Goal: Transaction & Acquisition: Subscribe to service/newsletter

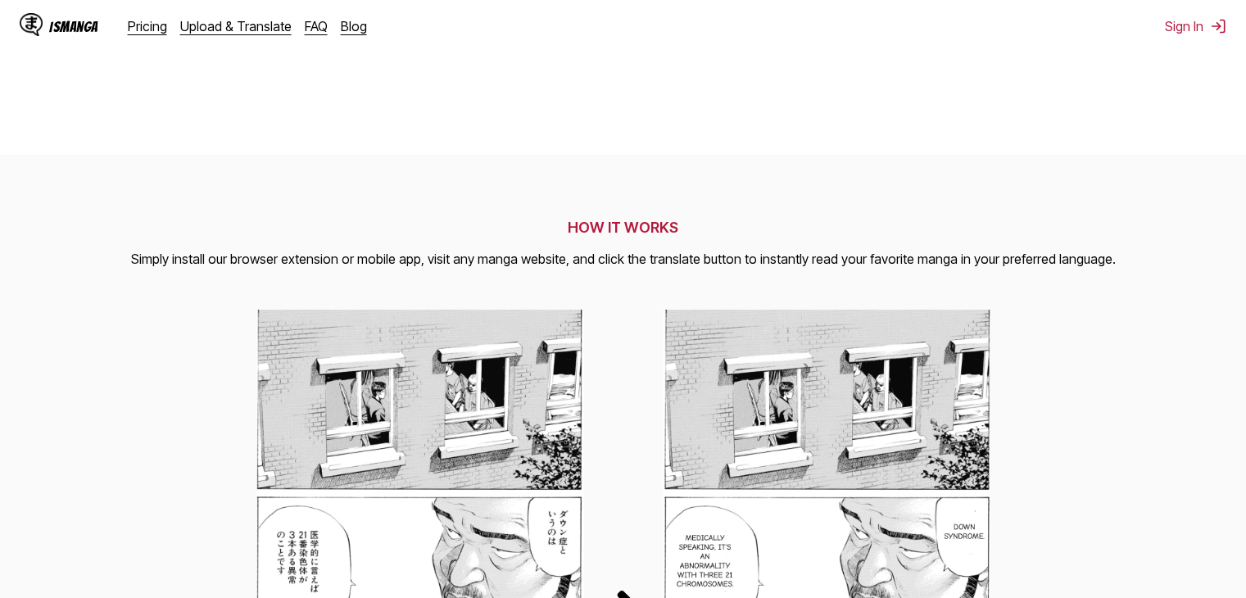
scroll to position [328, 0]
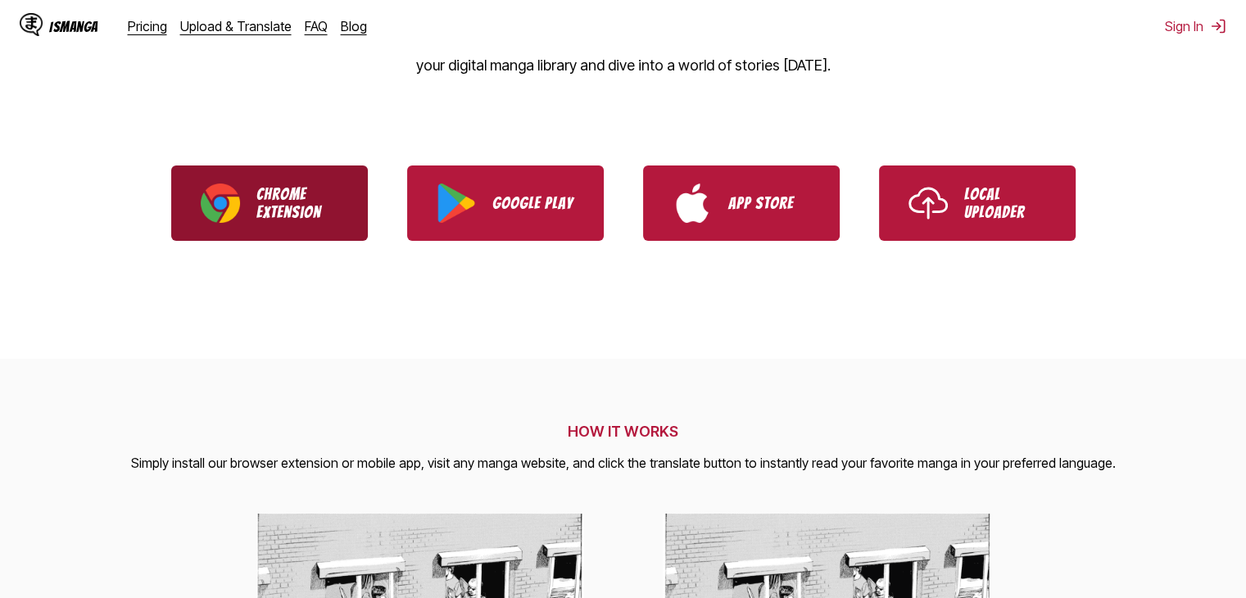
click at [246, 213] on link "Chrome Extension" at bounding box center [269, 202] width 197 height 75
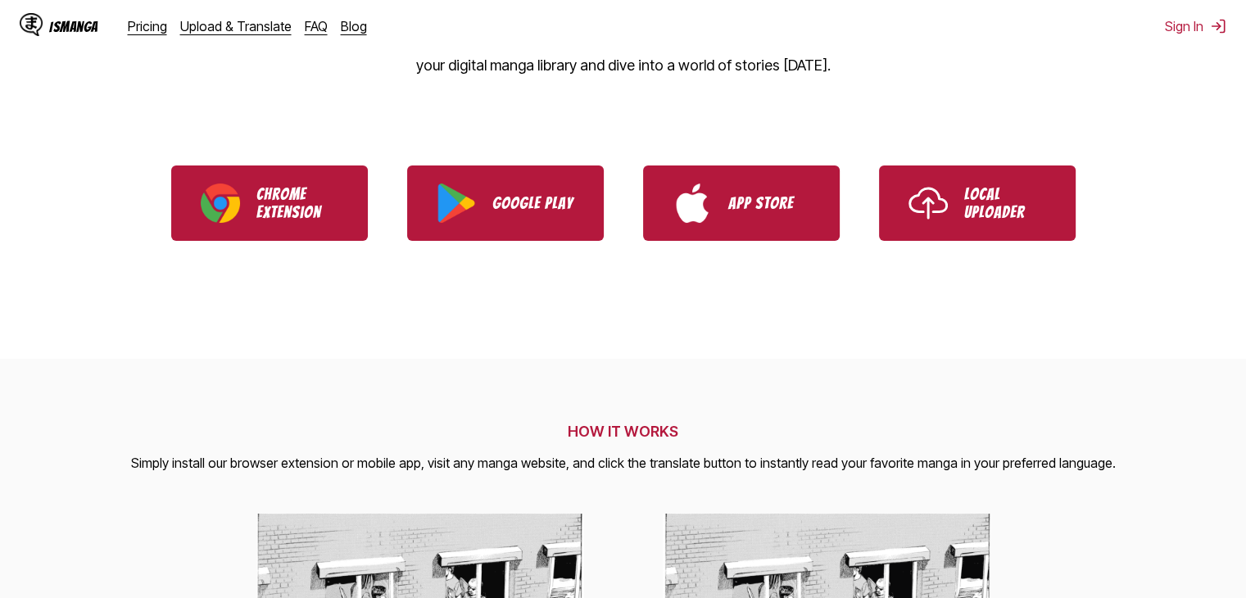
click at [143, 34] on div "IsManga Pricing Upload & Translate FAQ Blog" at bounding box center [200, 26] width 360 height 52
click at [151, 26] on link "Pricing" at bounding box center [147, 26] width 39 height 16
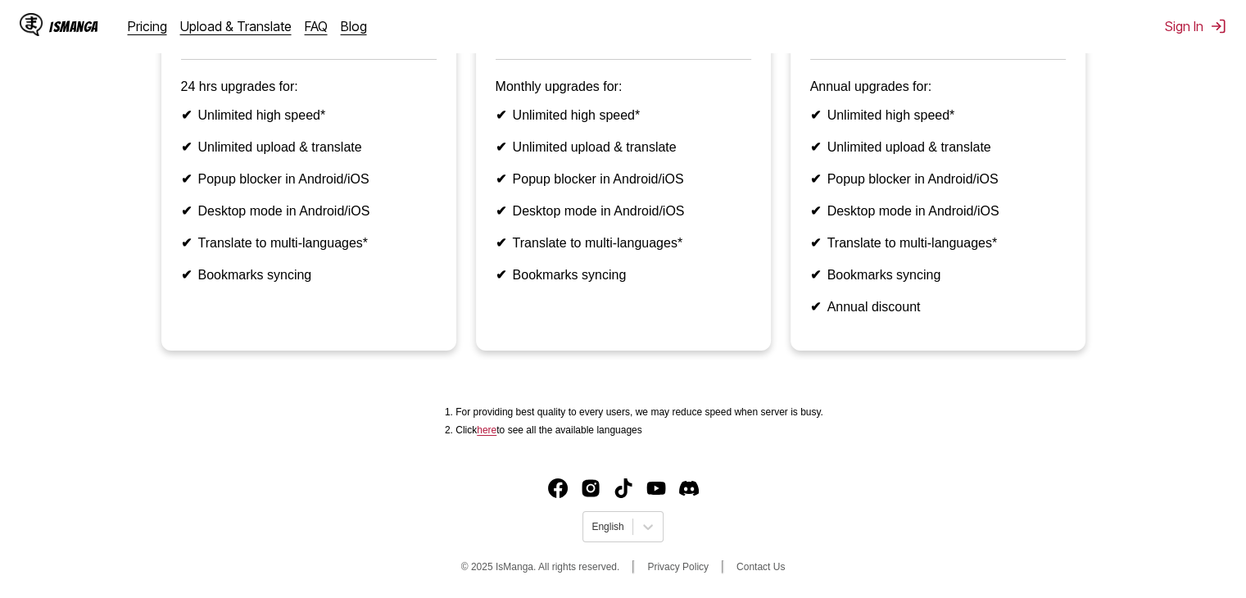
drag, startPoint x: 731, startPoint y: 310, endPoint x: 726, endPoint y: 283, distance: 27.5
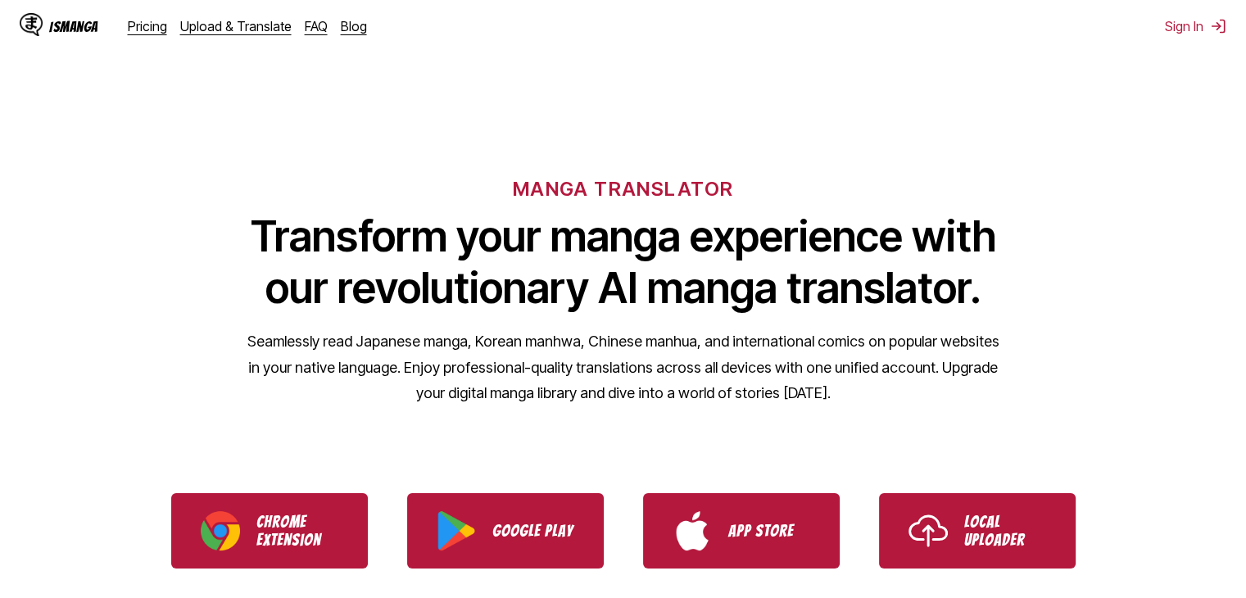
drag, startPoint x: 281, startPoint y: 117, endPoint x: 296, endPoint y: 102, distance: 20.8
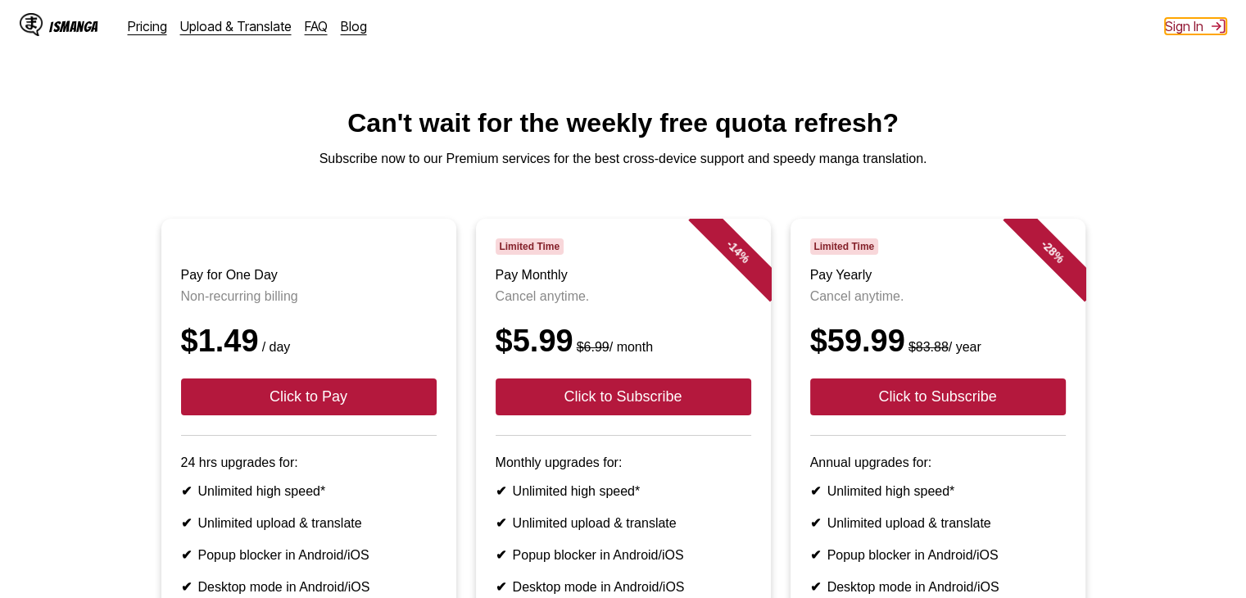
click at [1215, 21] on img at bounding box center [1218, 26] width 16 height 16
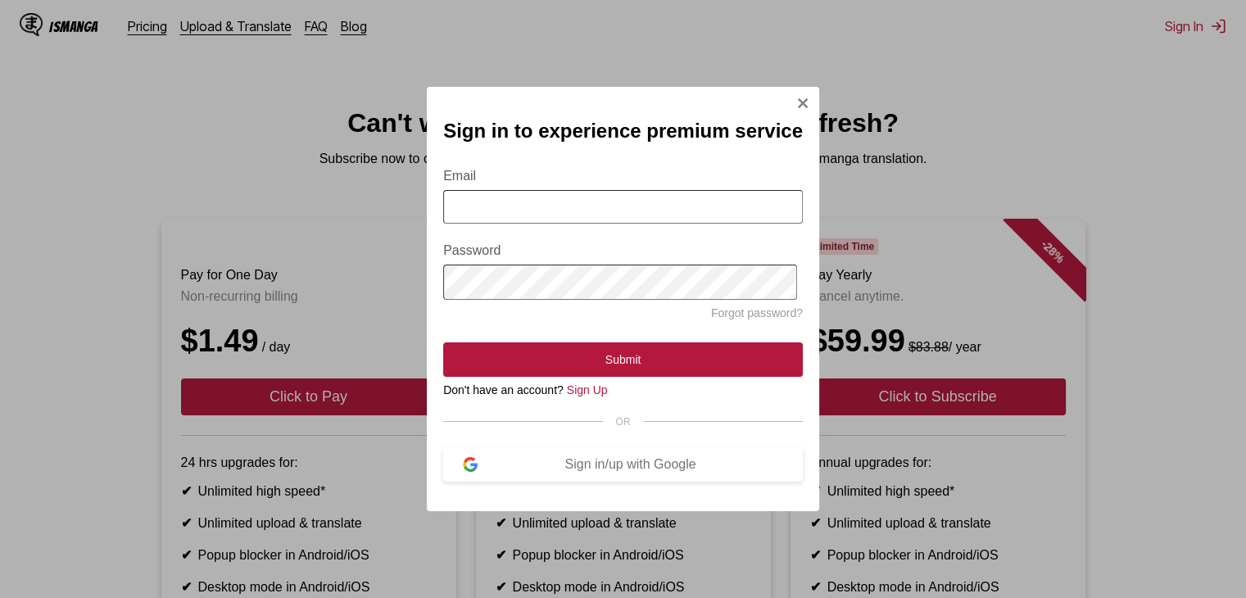
click at [639, 193] on input "Email" at bounding box center [623, 207] width 360 height 34
click at [636, 199] on input "Email" at bounding box center [623, 207] width 360 height 34
type input "**********"
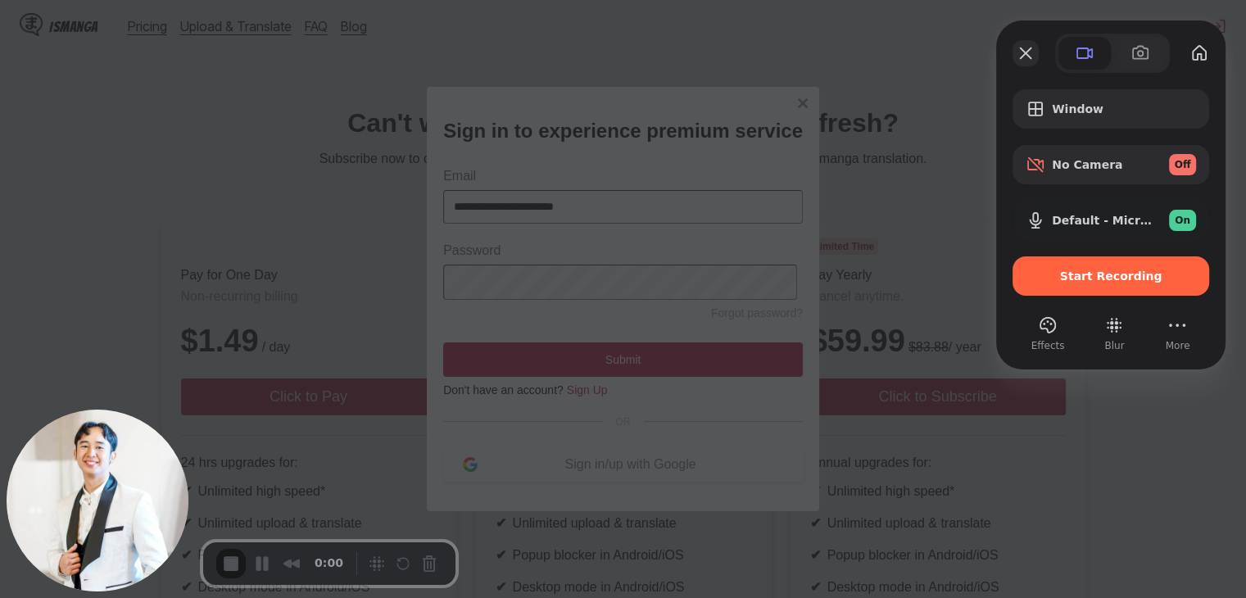
click at [1027, 45] on button "Close" at bounding box center [1025, 53] width 26 height 26
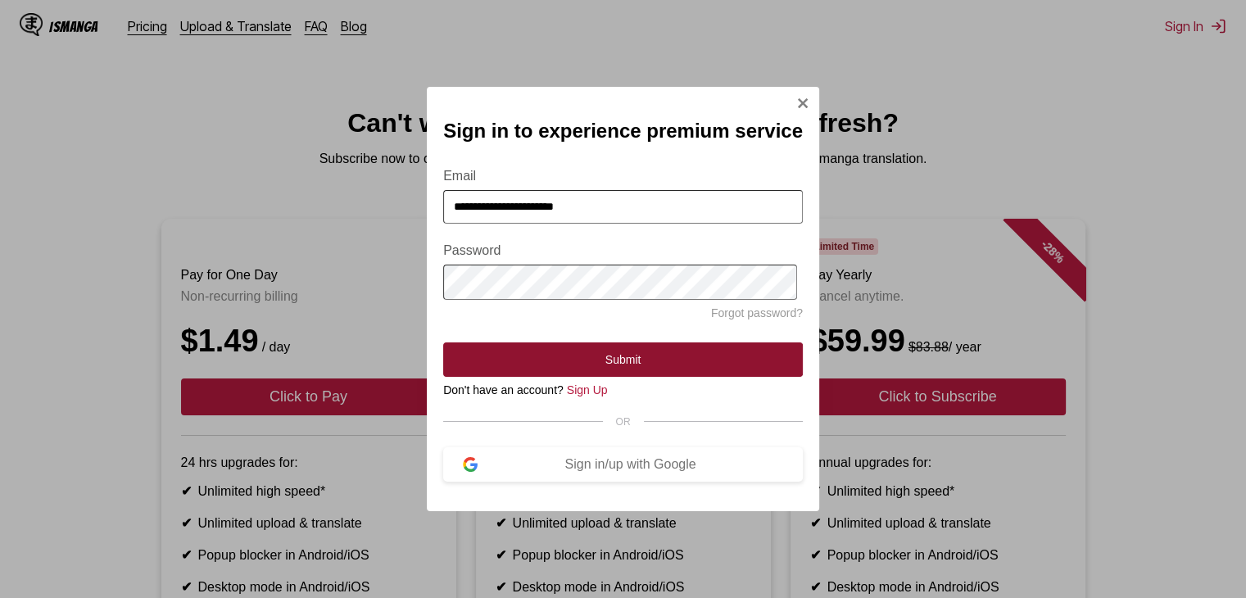
click at [586, 369] on button "Submit" at bounding box center [623, 359] width 360 height 34
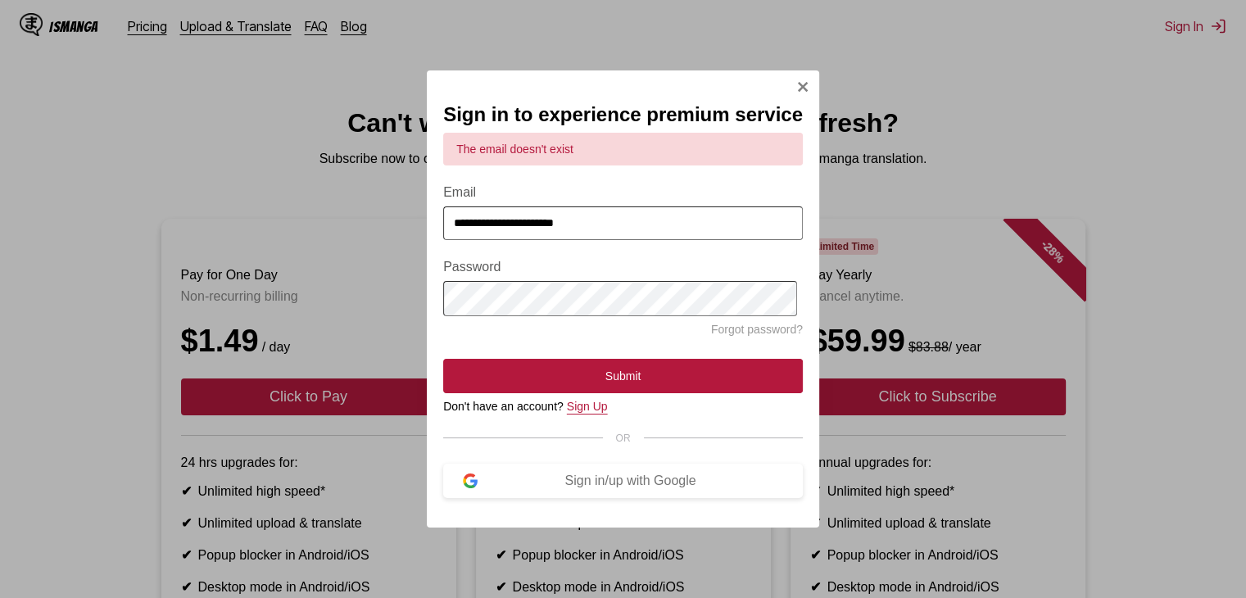
click at [582, 410] on link "Sign Up" at bounding box center [587, 406] width 41 height 13
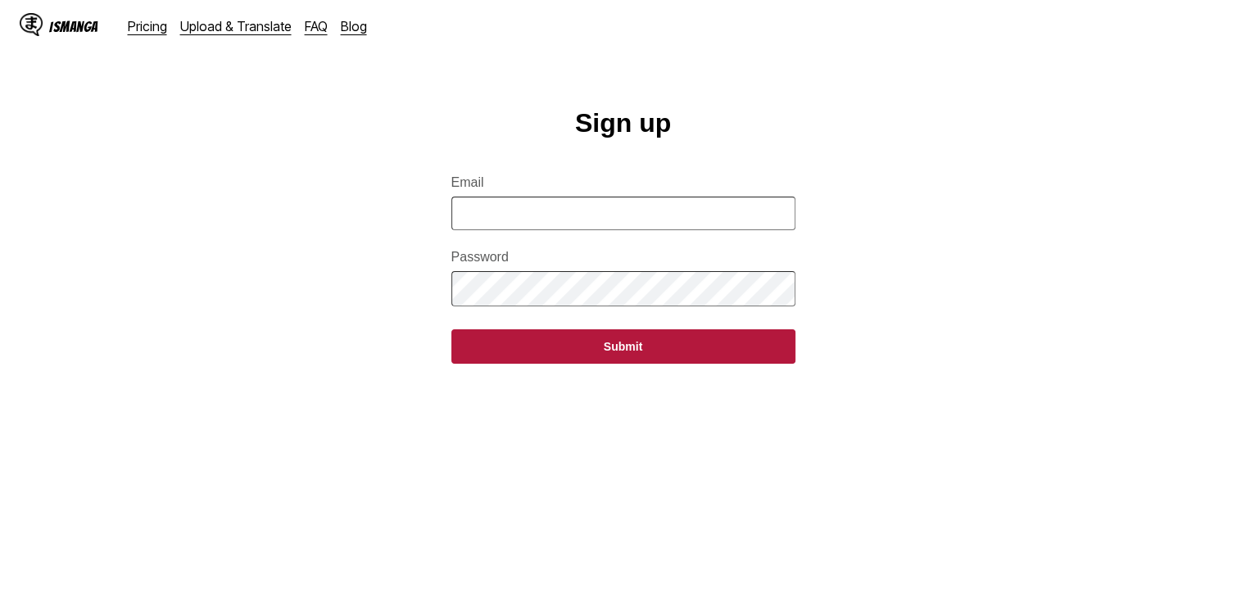
click at [619, 219] on input "Email" at bounding box center [623, 214] width 344 height 34
type input "**********"
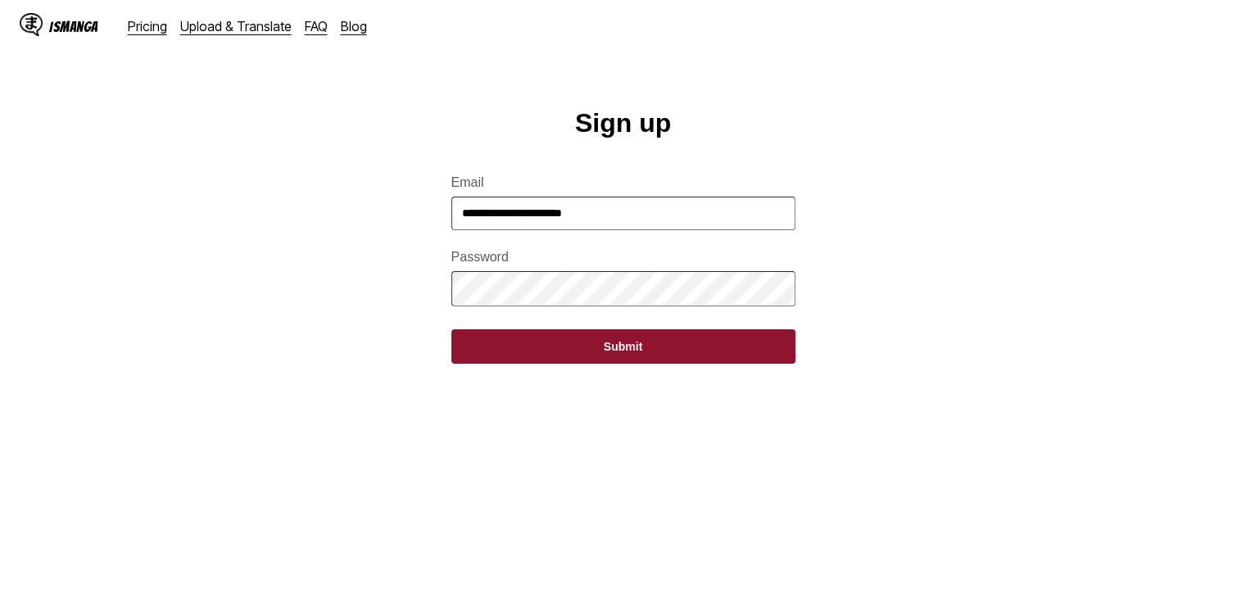
click at [547, 354] on button "Submit" at bounding box center [623, 346] width 344 height 34
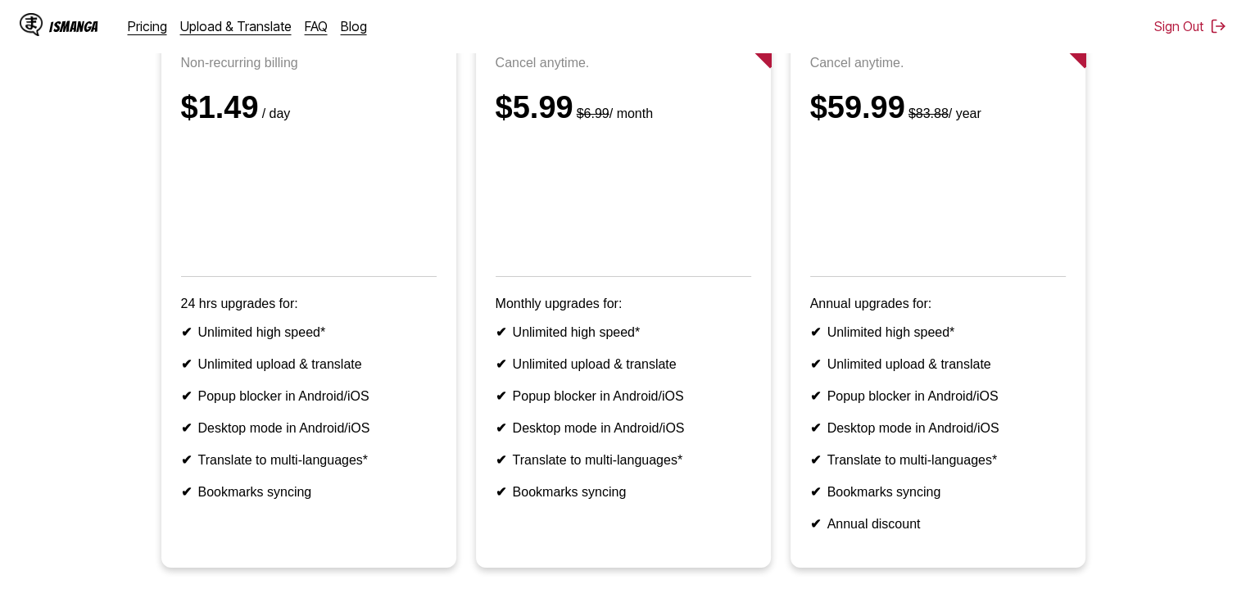
scroll to position [135, 0]
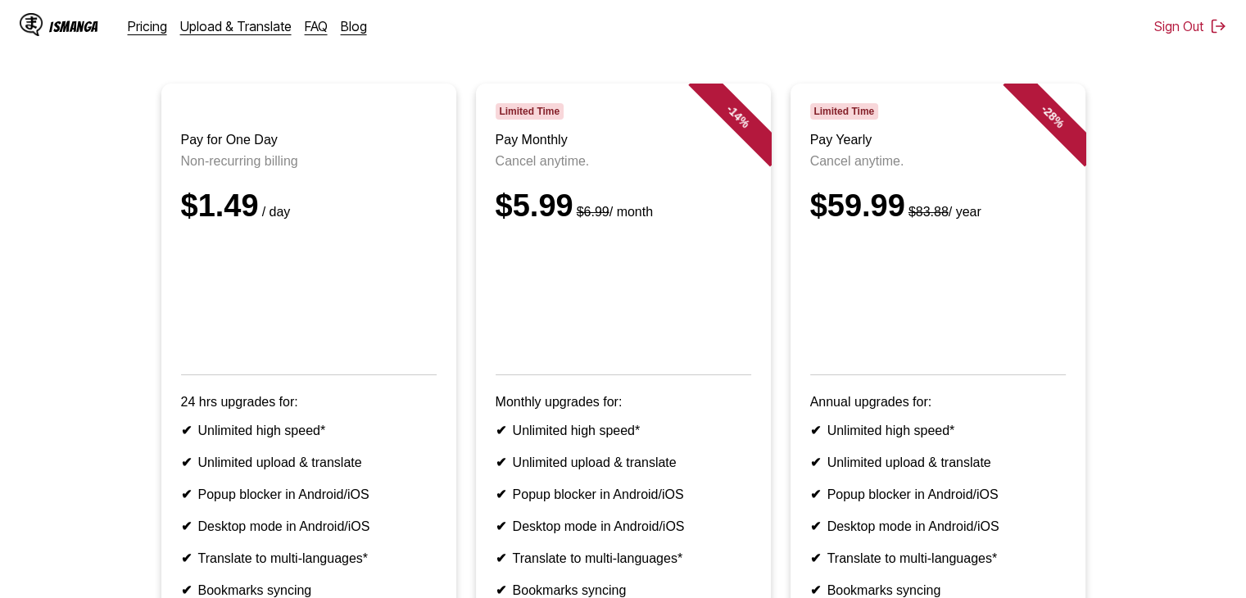
click at [1029, 245] on header "Limited Time Pay Yearly Cancel anytime. $59.99 $83.88 / year" at bounding box center [938, 239] width 256 height 272
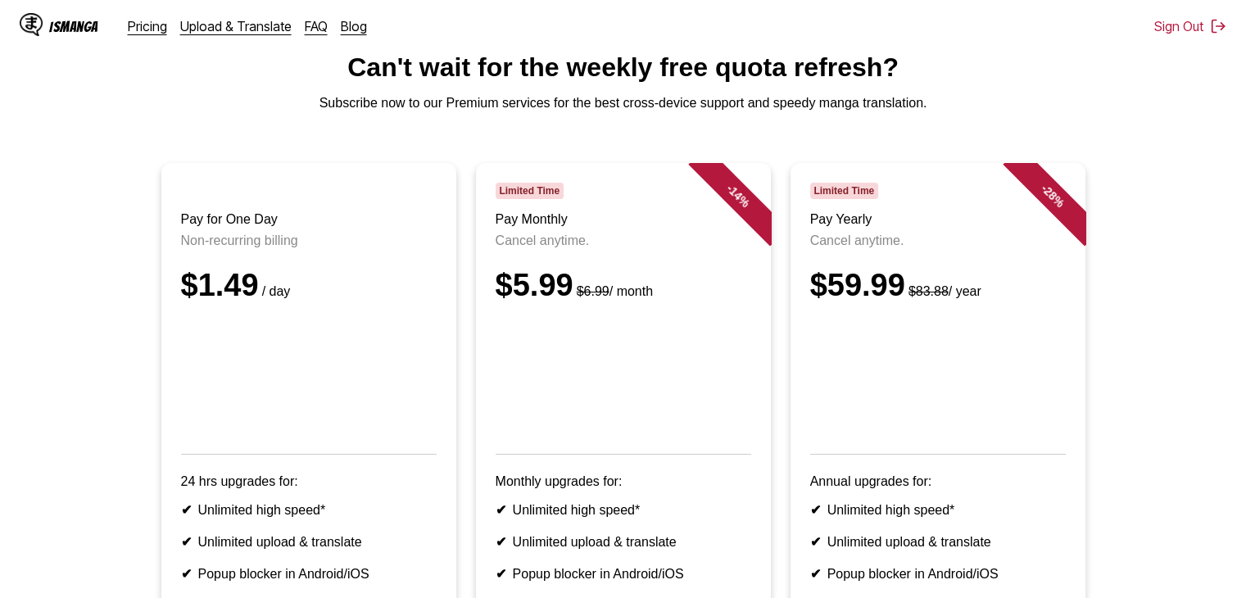
scroll to position [53, 0]
